Goal: Obtain resource: Download file/media

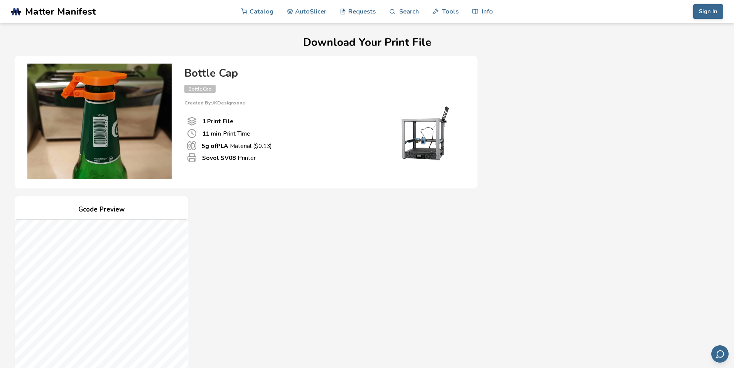
scroll to position [197, 0]
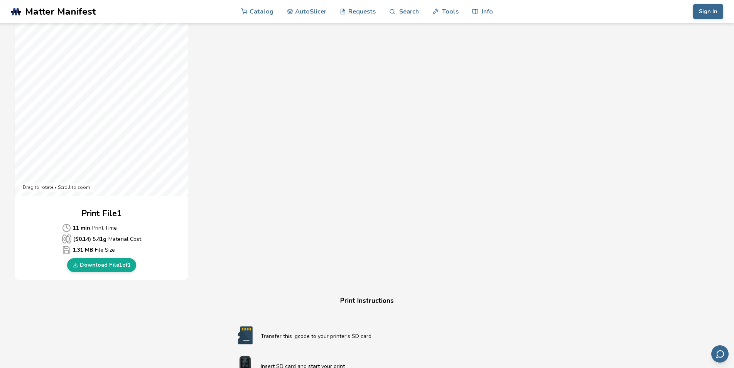
click at [37, 231] on div "Print File 1 11 min Print Time ($ 0.14 ) 5.41 g Material Cost 1.31 MB File Size…" at bounding box center [102, 240] width 174 height 64
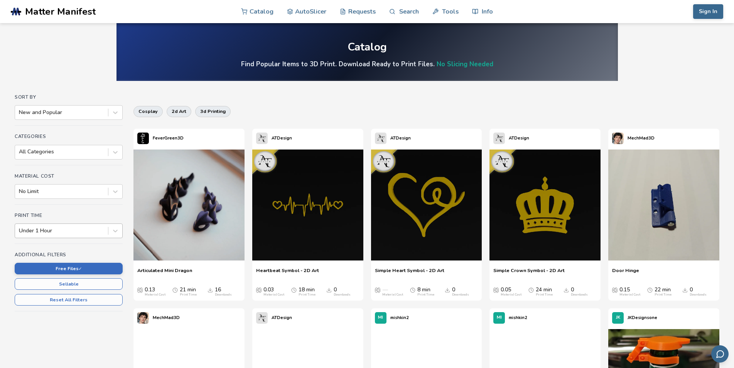
click at [90, 231] on div at bounding box center [61, 231] width 85 height 8
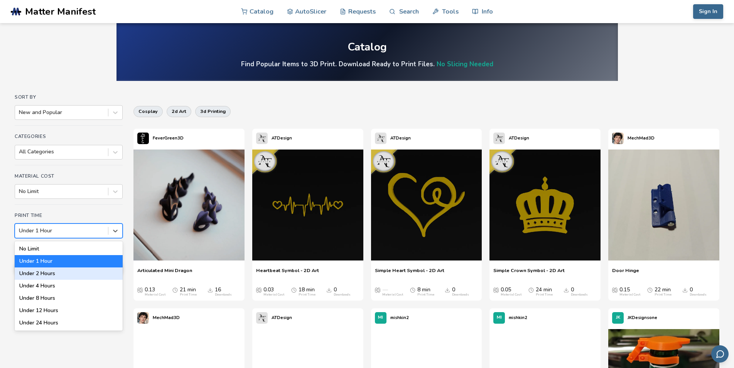
click at [73, 276] on div "Under 2 Hours" at bounding box center [69, 274] width 108 height 12
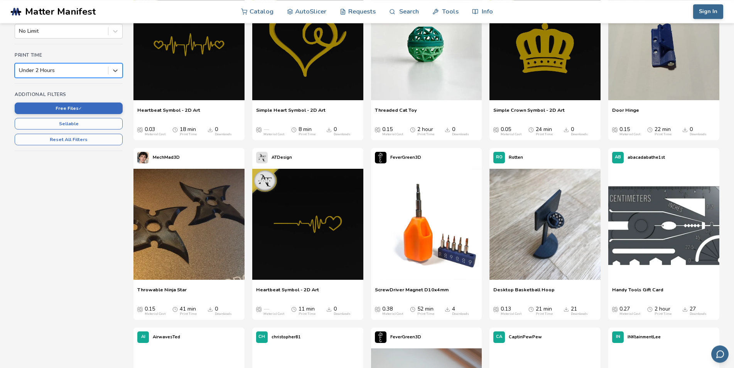
scroll to position [157, 0]
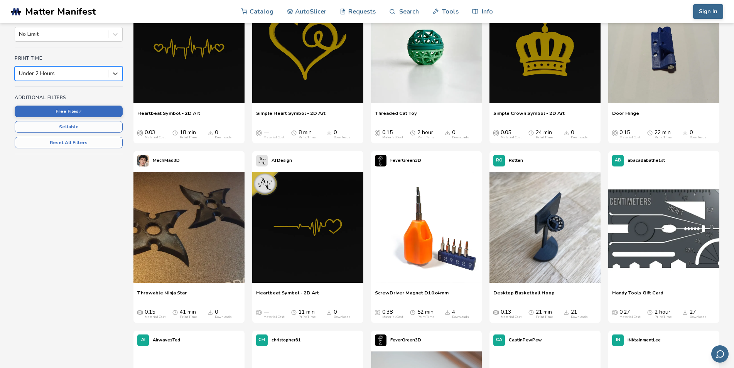
click at [85, 71] on div at bounding box center [61, 74] width 85 height 8
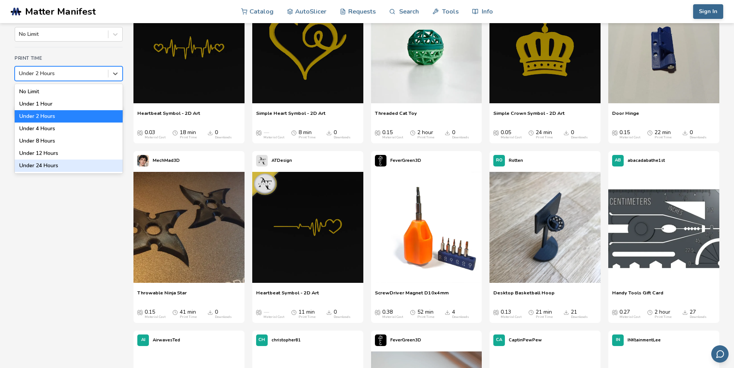
click at [69, 163] on div "Under 24 Hours" at bounding box center [69, 166] width 108 height 12
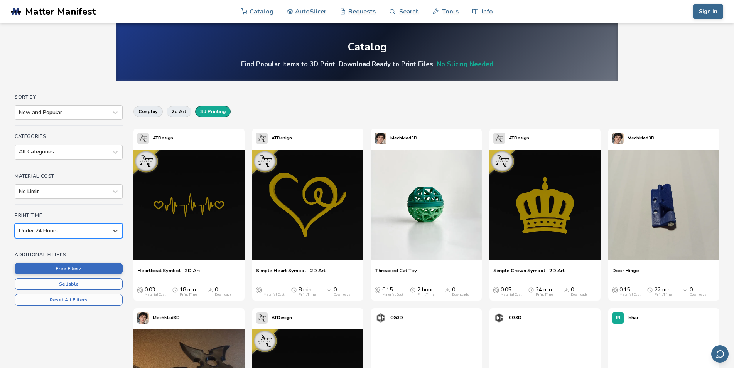
click at [209, 112] on button "3d printing" at bounding box center [212, 111] width 35 height 11
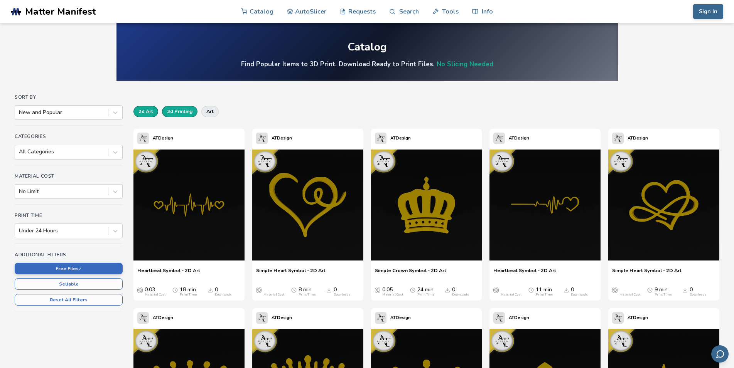
click at [148, 111] on button "2d art" at bounding box center [145, 111] width 25 height 11
click at [208, 111] on button "art" at bounding box center [209, 111] width 17 height 11
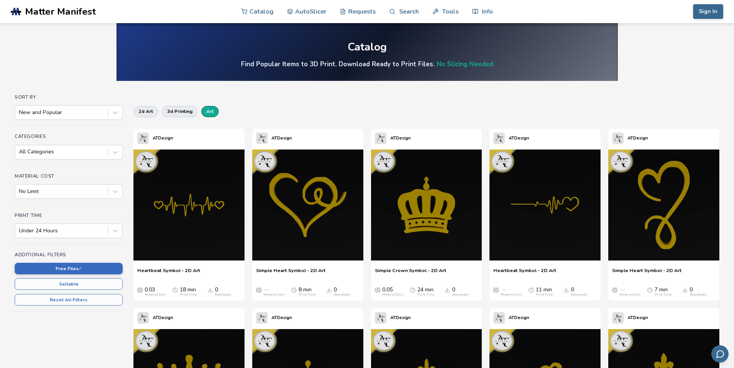
click at [210, 113] on button "art" at bounding box center [209, 111] width 17 height 11
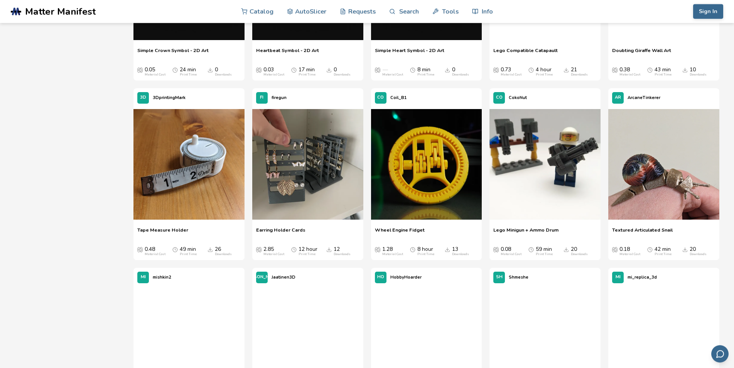
scroll to position [3109, 0]
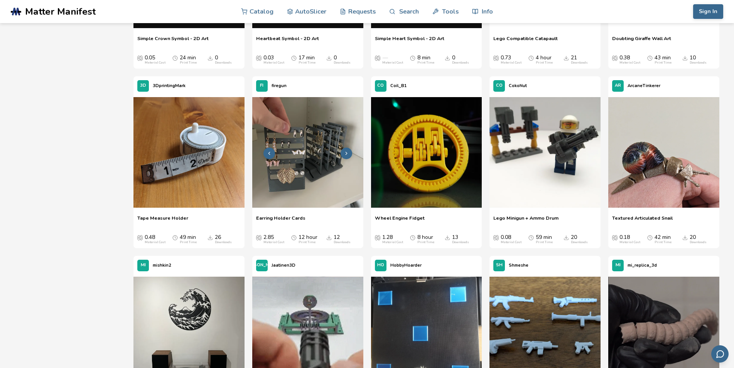
click at [341, 132] on img at bounding box center [307, 152] width 111 height 111
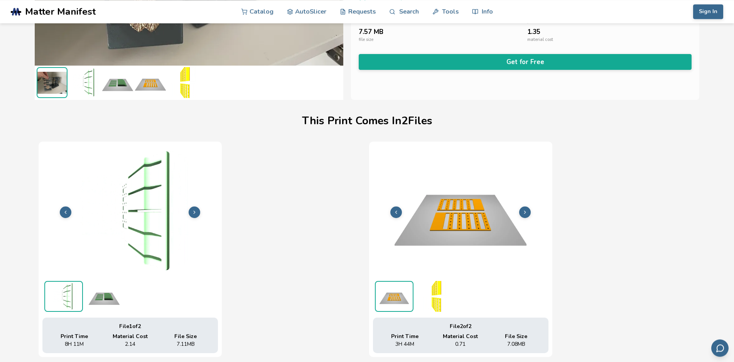
scroll to position [197, 3]
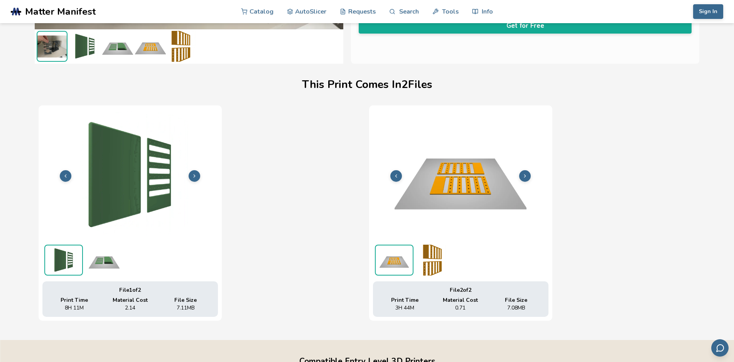
click at [102, 262] on img at bounding box center [104, 260] width 39 height 31
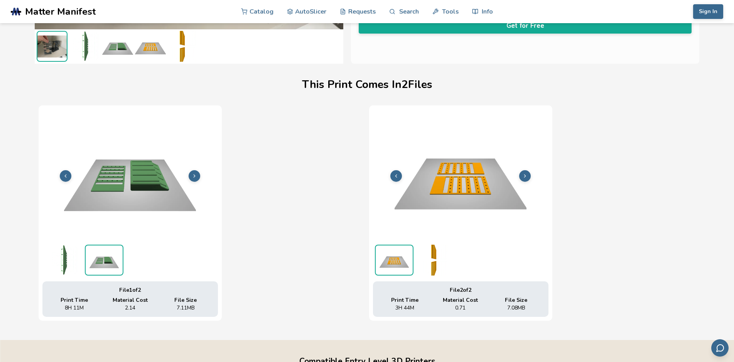
scroll to position [197, 0]
click at [434, 266] on img at bounding box center [434, 260] width 39 height 31
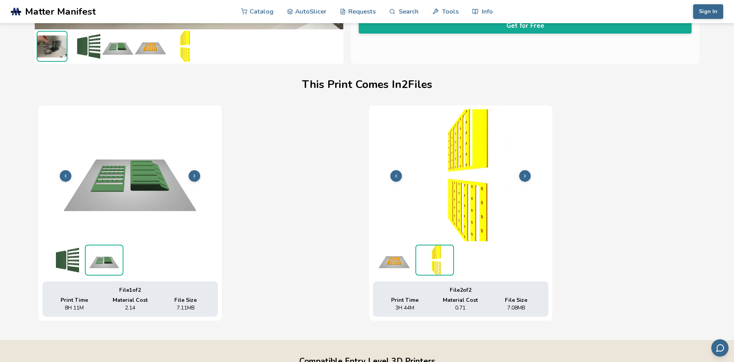
scroll to position [197, 3]
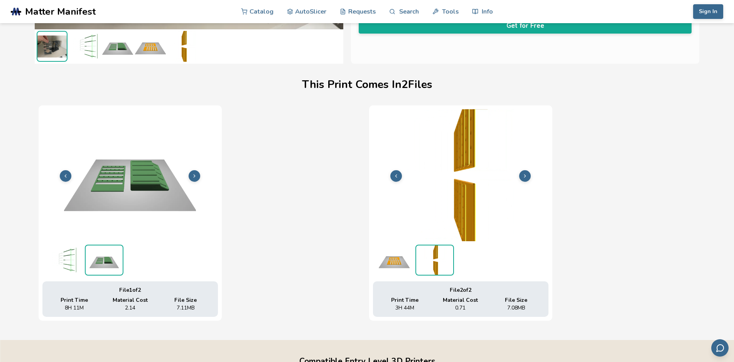
click at [411, 261] on ul at bounding box center [461, 260] width 176 height 35
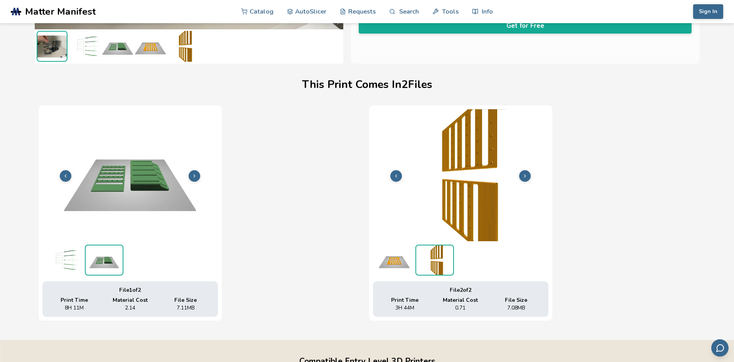
click at [380, 261] on img at bounding box center [394, 260] width 39 height 31
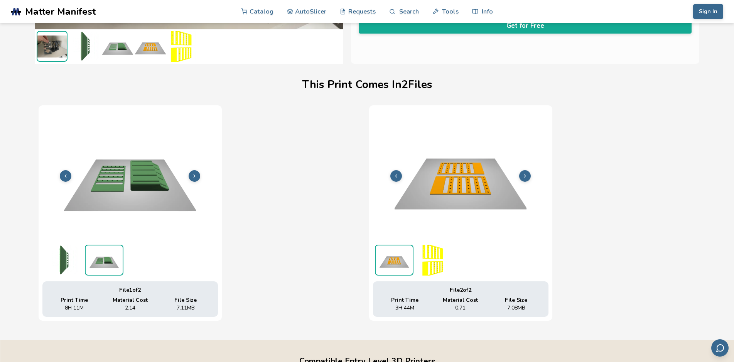
click at [429, 267] on img at bounding box center [434, 260] width 39 height 31
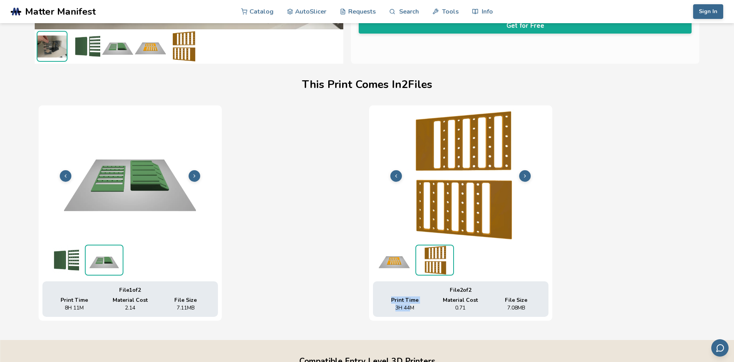
drag, startPoint x: 390, startPoint y: 307, endPoint x: 408, endPoint y: 306, distance: 18.6
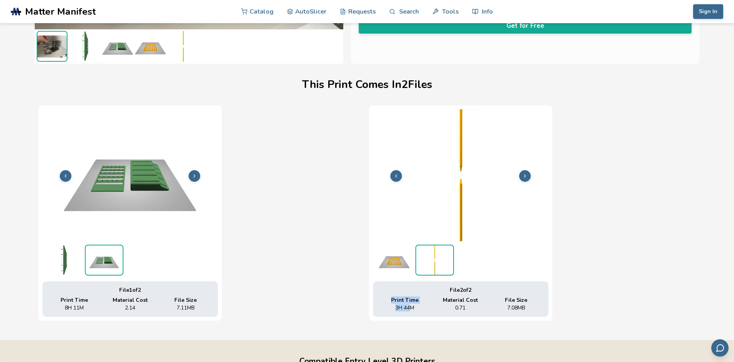
click at [408, 306] on div "Print Time 3H 44M" at bounding box center [405, 304] width 52 height 14
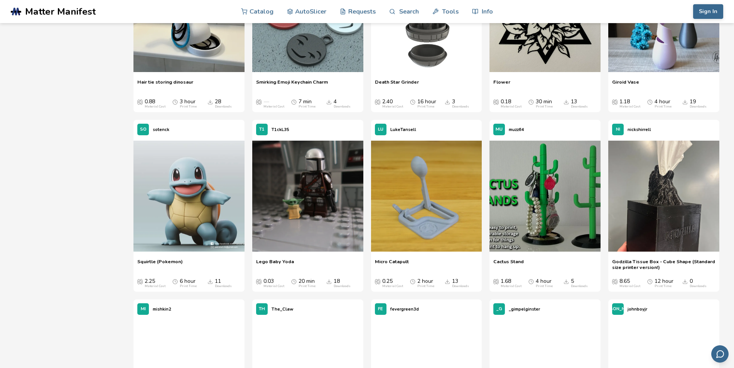
scroll to position [5926, 0]
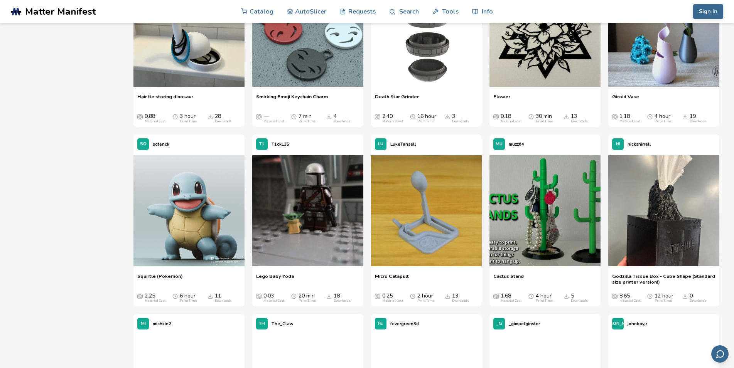
click at [557, 231] on img at bounding box center [545, 210] width 111 height 111
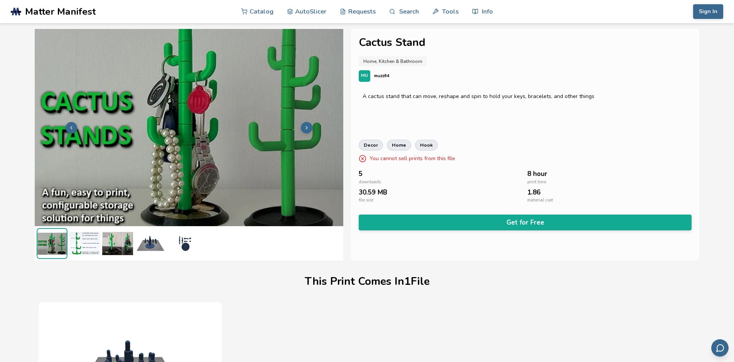
click at [530, 176] on span "8 hour" at bounding box center [537, 173] width 20 height 7
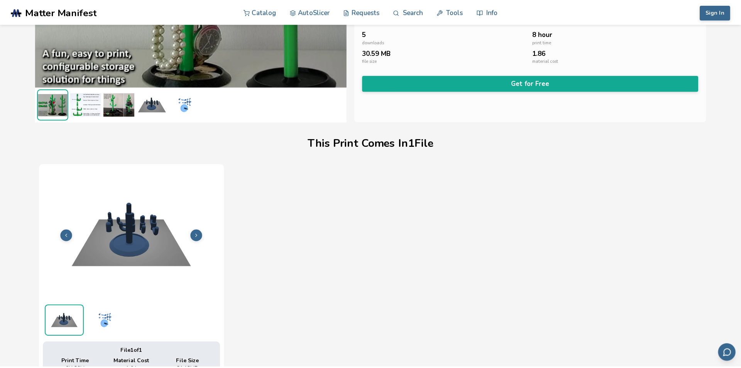
scroll to position [157, 0]
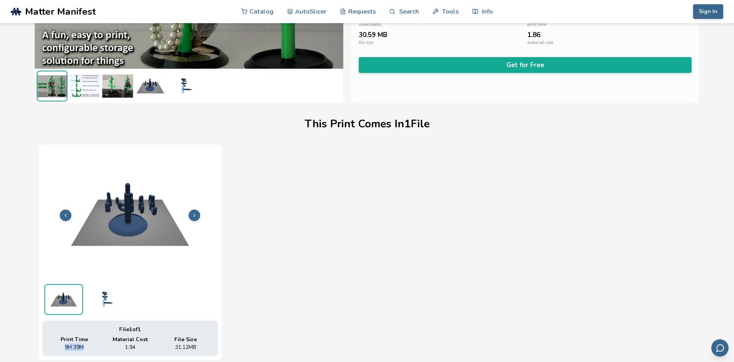
drag, startPoint x: 64, startPoint y: 347, endPoint x: 83, endPoint y: 347, distance: 18.1
click at [83, 347] on span "9H 39M" at bounding box center [74, 347] width 19 height 6
click at [138, 202] on img at bounding box center [130, 215] width 176 height 132
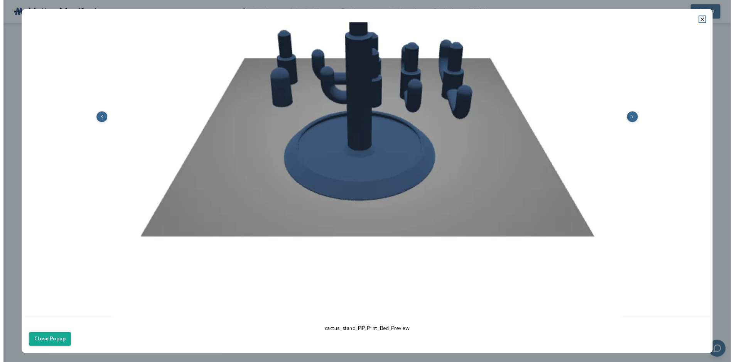
scroll to position [44, 0]
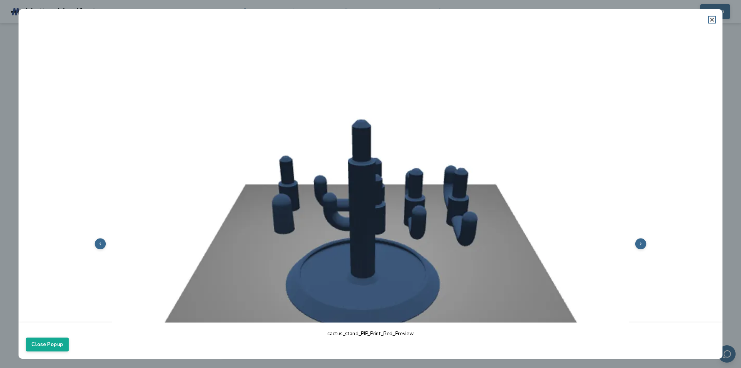
click at [638, 241] on icon at bounding box center [640, 243] width 5 height 5
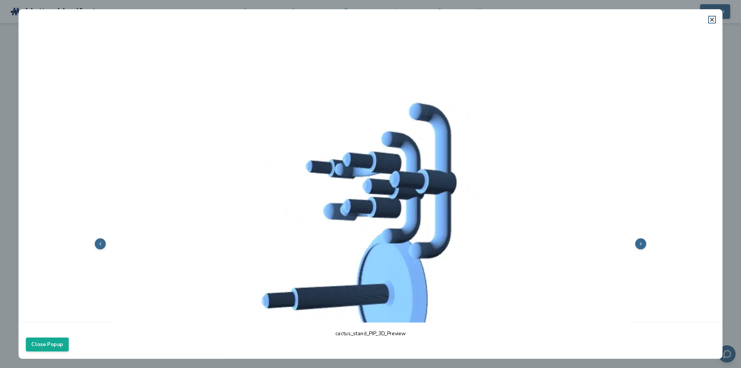
click at [19, 191] on dialog "cactus_stand_PIP_3D_Preview Close Popup" at bounding box center [371, 184] width 704 height 350
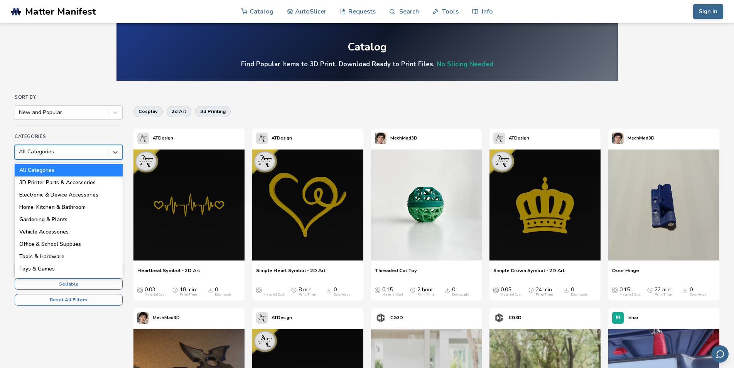
click at [46, 151] on div at bounding box center [61, 152] width 85 height 8
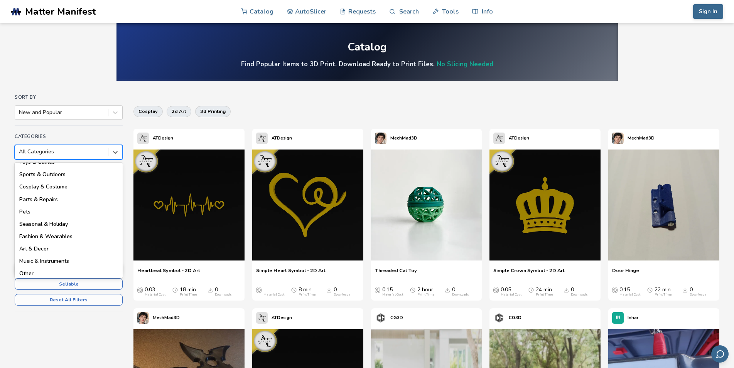
scroll to position [110, 0]
click at [68, 245] on div "Art & Decor" at bounding box center [69, 246] width 108 height 12
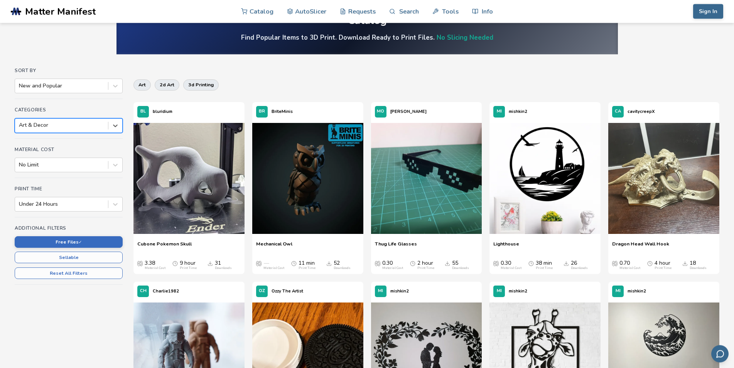
scroll to position [39, 0]
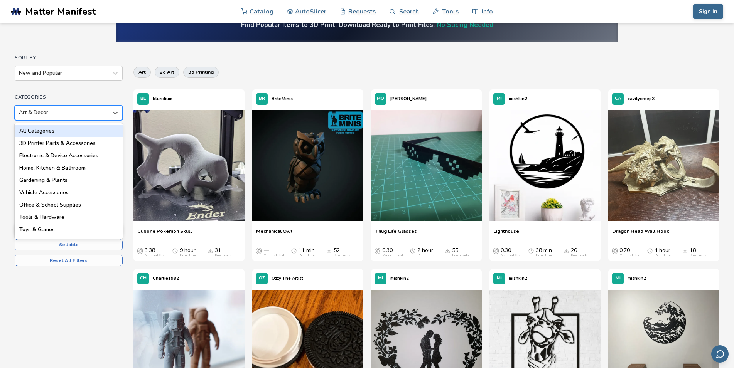
click at [107, 114] on div "Art & Decor" at bounding box center [61, 112] width 93 height 11
click at [58, 230] on div "Toys & Games" at bounding box center [69, 230] width 108 height 12
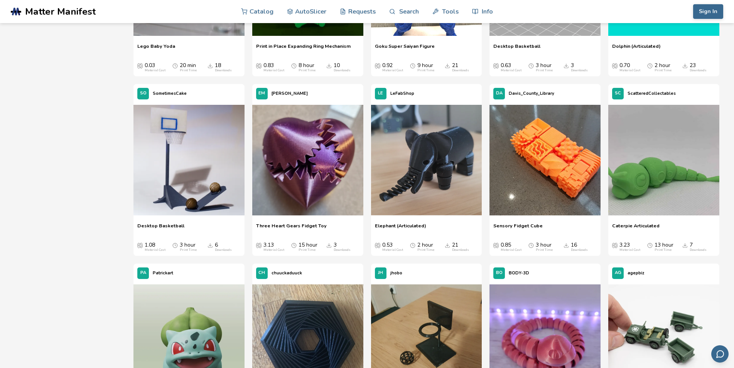
scroll to position [2754, 0]
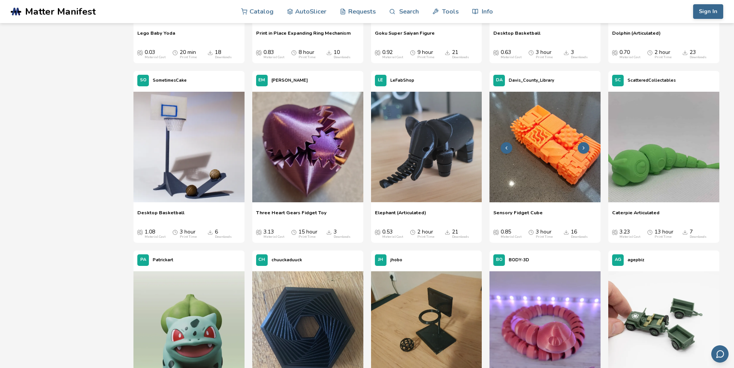
click at [562, 177] on img at bounding box center [545, 147] width 111 height 111
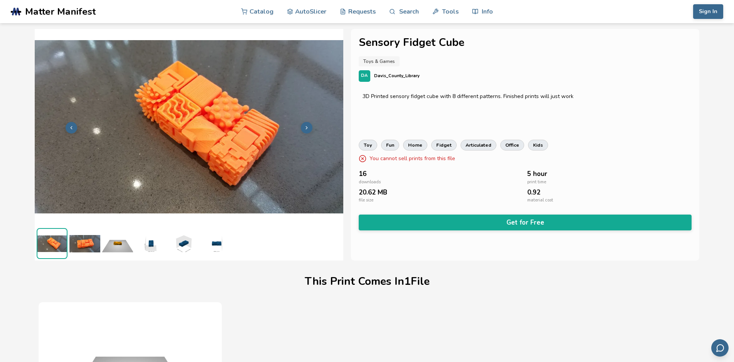
click at [74, 128] on button at bounding box center [72, 128] width 12 height 12
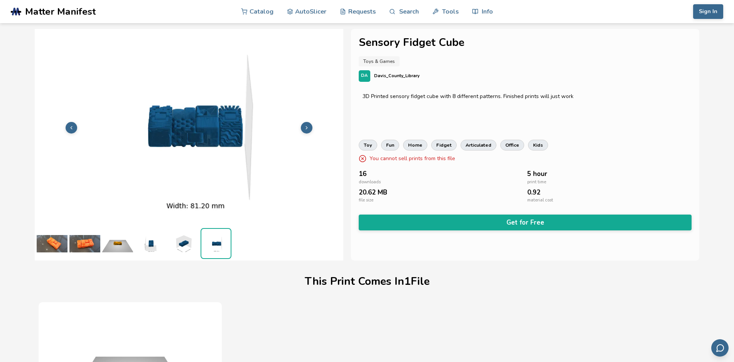
click at [74, 127] on button at bounding box center [72, 128] width 12 height 12
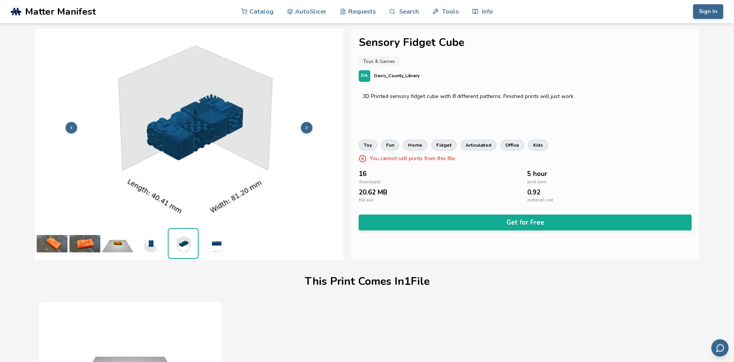
click at [74, 127] on button at bounding box center [72, 128] width 12 height 12
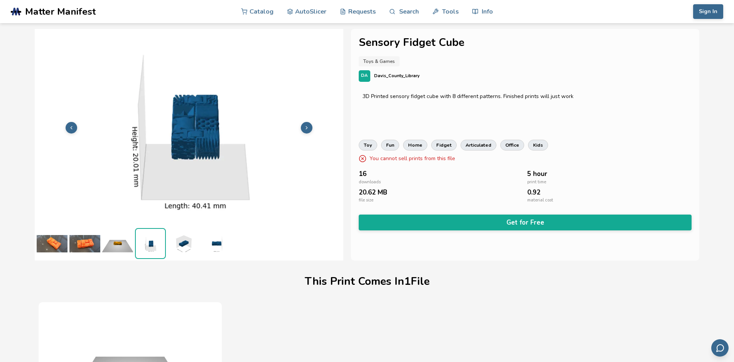
click at [74, 127] on button at bounding box center [72, 128] width 12 height 12
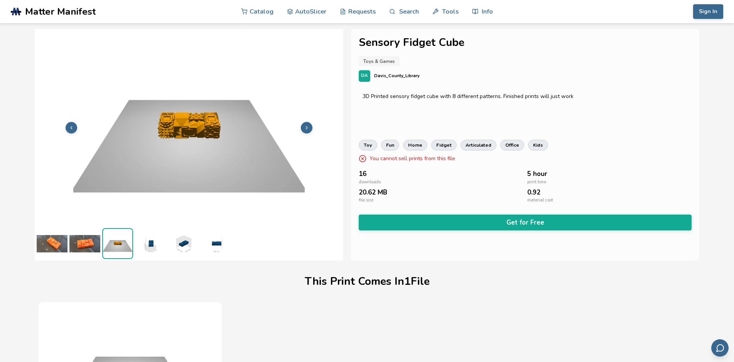
click at [74, 127] on button at bounding box center [72, 128] width 12 height 12
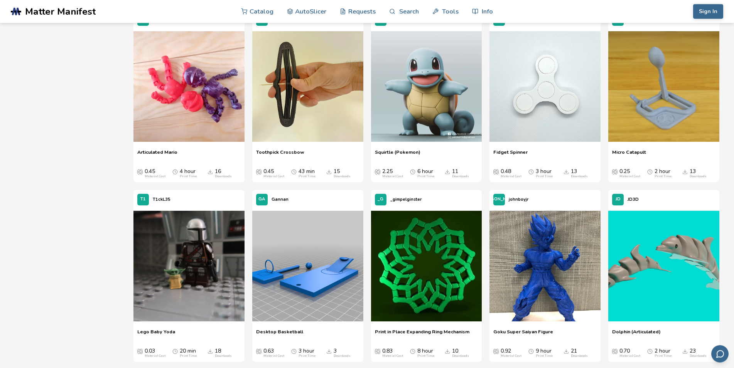
scroll to position [2454, 0]
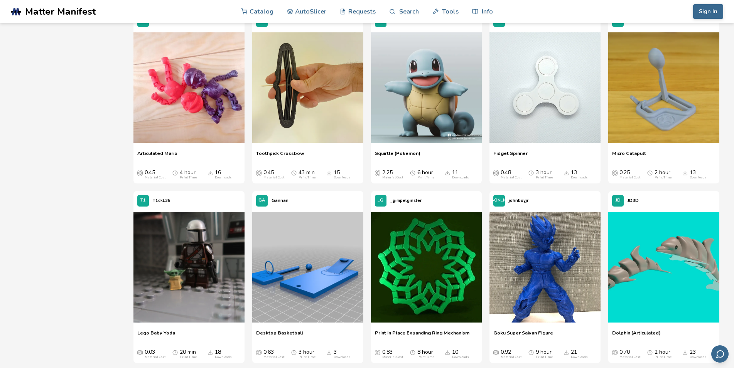
drag, startPoint x: 730, startPoint y: 213, endPoint x: 735, endPoint y: 211, distance: 4.9
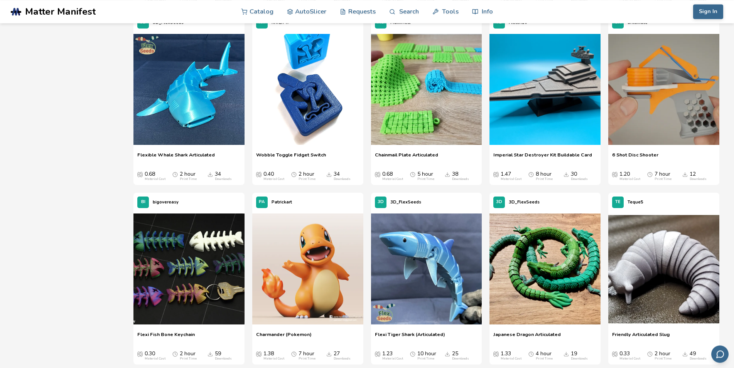
scroll to position [0, 0]
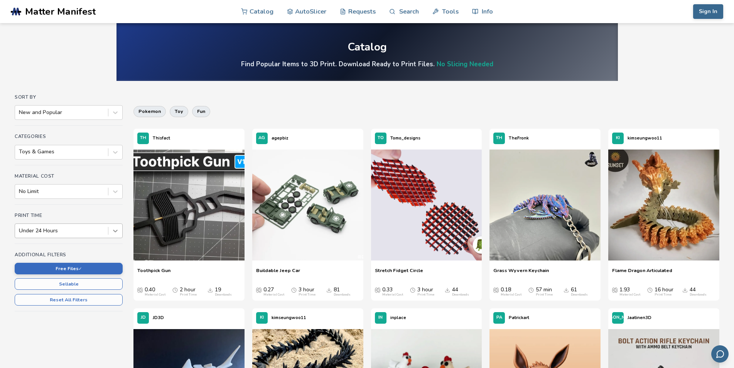
click at [109, 233] on div at bounding box center [115, 231] width 14 height 14
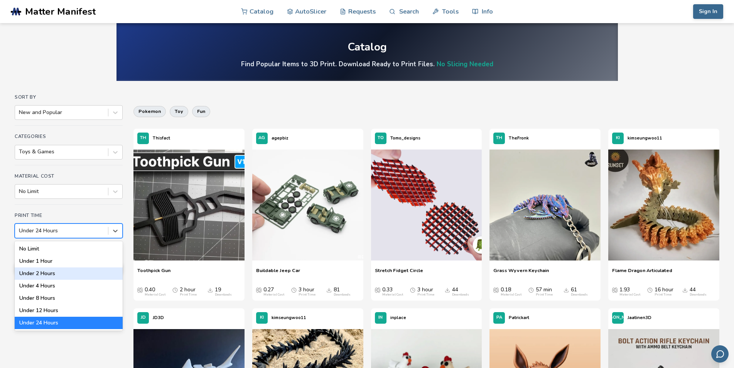
click at [118, 276] on div "Under 2 Hours" at bounding box center [69, 274] width 108 height 12
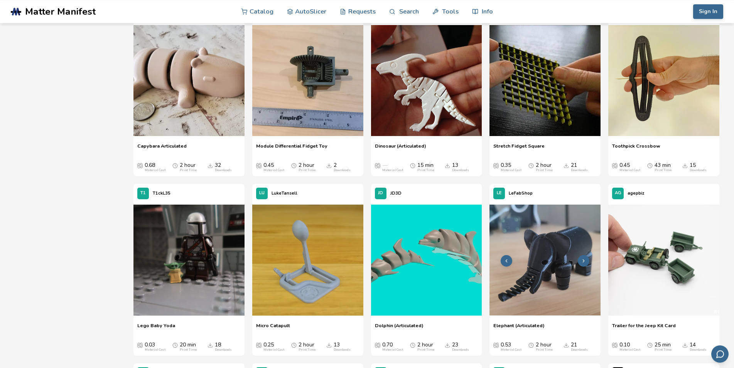
scroll to position [1023, 0]
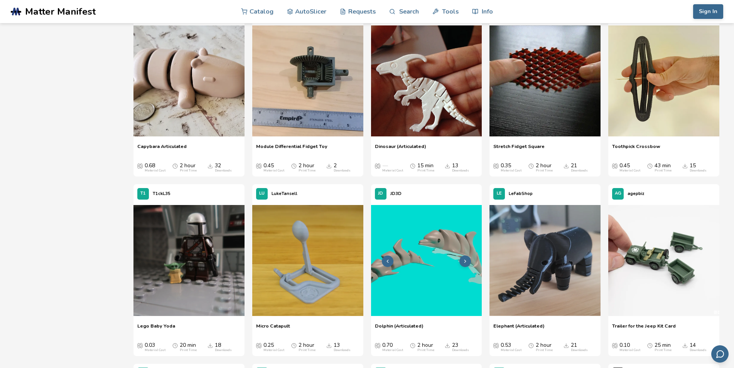
click at [437, 245] on img at bounding box center [426, 260] width 111 height 111
